Goal: Task Accomplishment & Management: Manage account settings

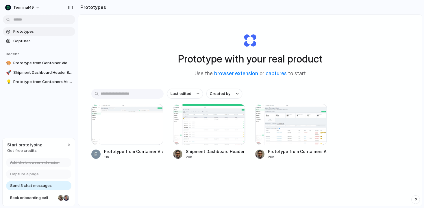
click at [26, 32] on span "Prototypes" at bounding box center [43, 32] width 60 height 6
click at [69, 7] on div "button" at bounding box center [70, 7] width 5 height 4
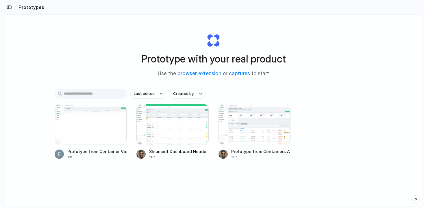
click at [37, 6] on h2 "Prototypes" at bounding box center [30, 7] width 28 height 7
click at [93, 152] on div "Prototype from Container View (Pending Pickup)" at bounding box center [97, 151] width 60 height 6
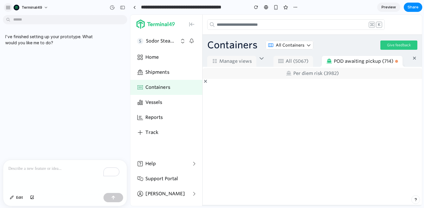
click at [10, 8] on div "button" at bounding box center [7, 7] width 5 height 5
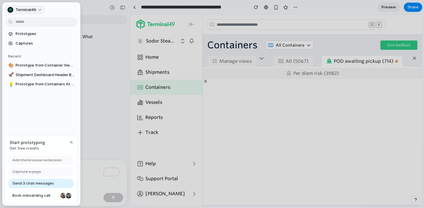
click at [39, 12] on button "terminal49" at bounding box center [25, 9] width 40 height 9
click at [30, 23] on span "Settings" at bounding box center [24, 23] width 16 height 6
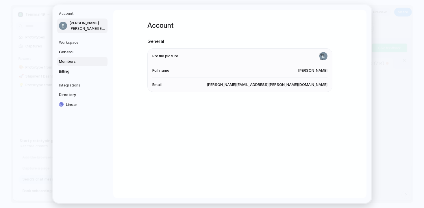
click at [80, 58] on link "Members" at bounding box center [82, 61] width 50 height 9
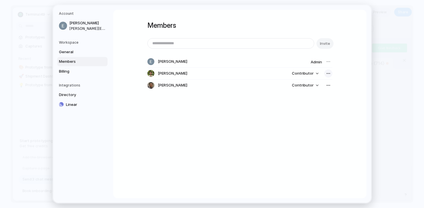
click at [329, 74] on div "button" at bounding box center [328, 73] width 5 height 5
click at [320, 86] on span "Remove from workspace" at bounding box center [305, 86] width 45 height 6
